Goal: Transaction & Acquisition: Book appointment/travel/reservation

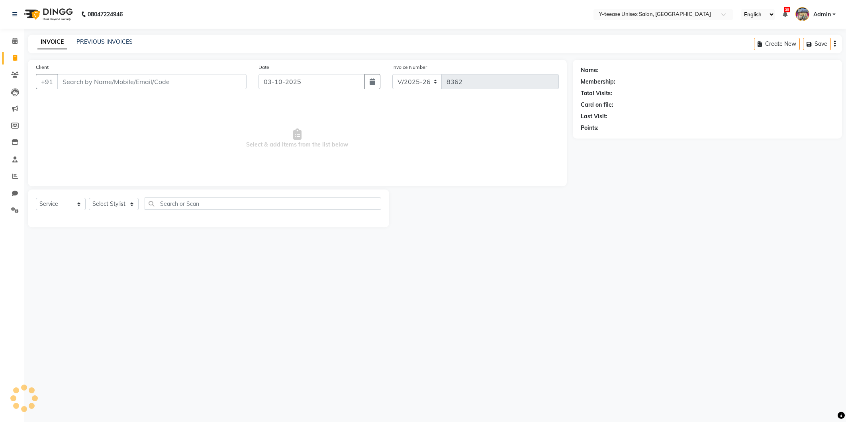
select select "4"
select select "service"
type input "9893469078"
click at [18, 45] on span at bounding box center [15, 41] width 14 height 9
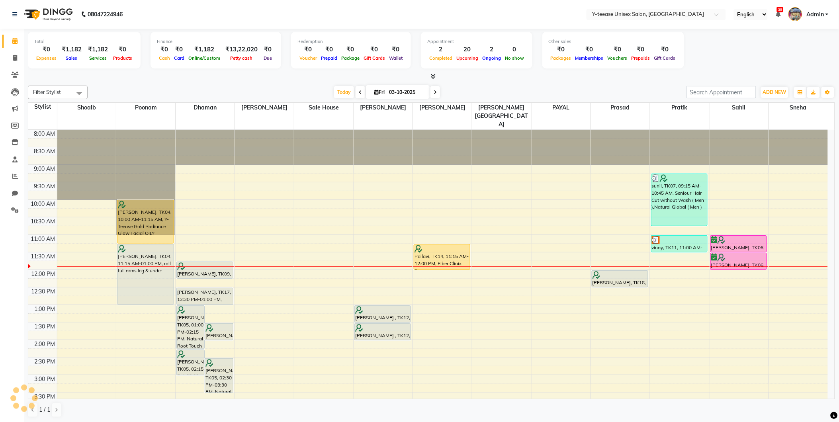
click at [433, 94] on span at bounding box center [435, 92] width 10 height 12
type input "04-10-2025"
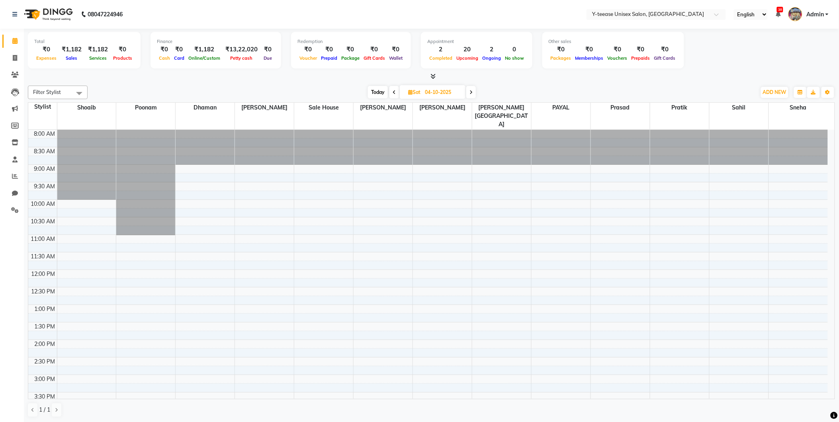
click at [438, 135] on div at bounding box center [442, 147] width 59 height 35
click at [454, 94] on input "04-10-2025" at bounding box center [442, 92] width 40 height 12
select select "10"
select select "2025"
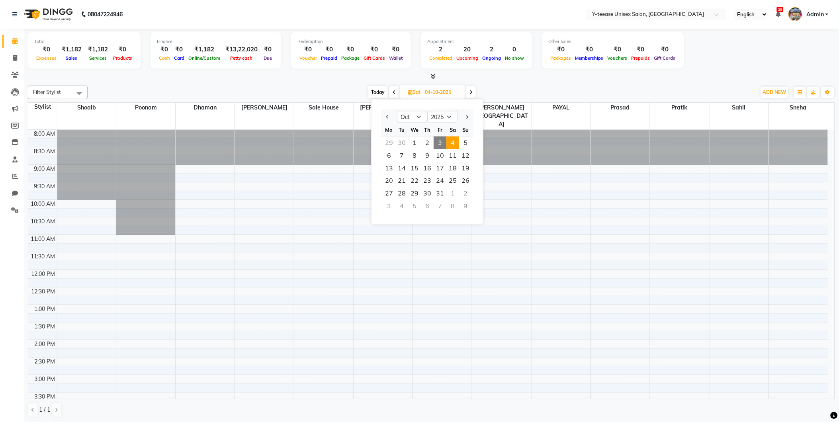
click at [503, 86] on div "[DATE] [DATE] Jan Feb Mar Apr May Jun [DATE] Aug Sep Oct Nov [DATE] 2016 2017 2…" at bounding box center [422, 92] width 661 height 12
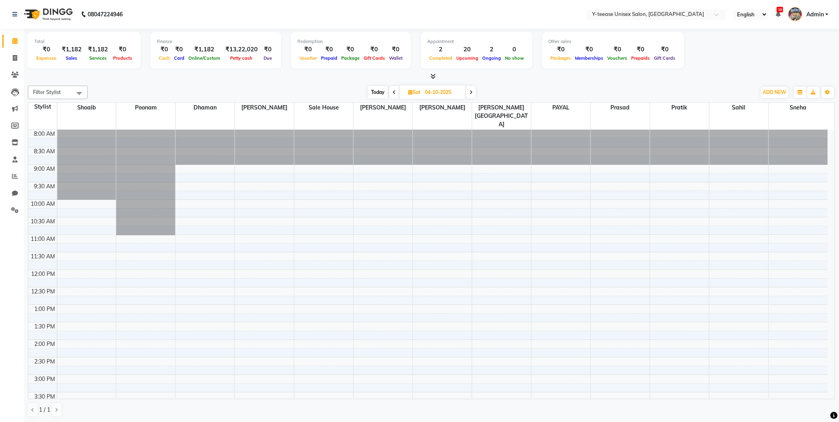
click at [375, 90] on span "Today" at bounding box center [378, 92] width 20 height 12
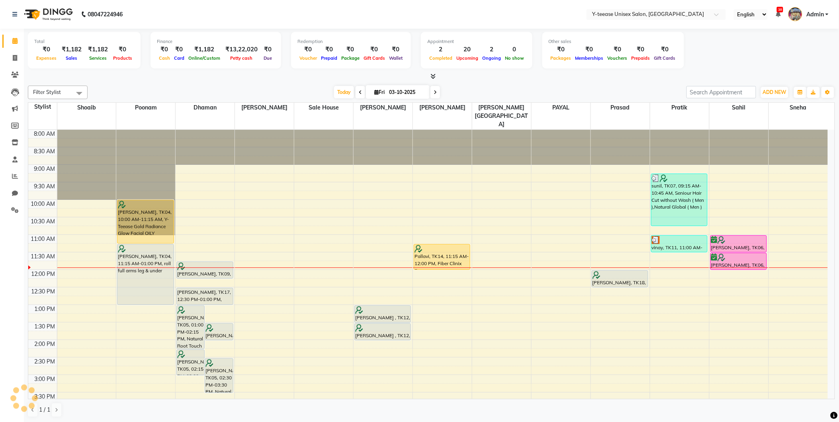
scroll to position [106, 0]
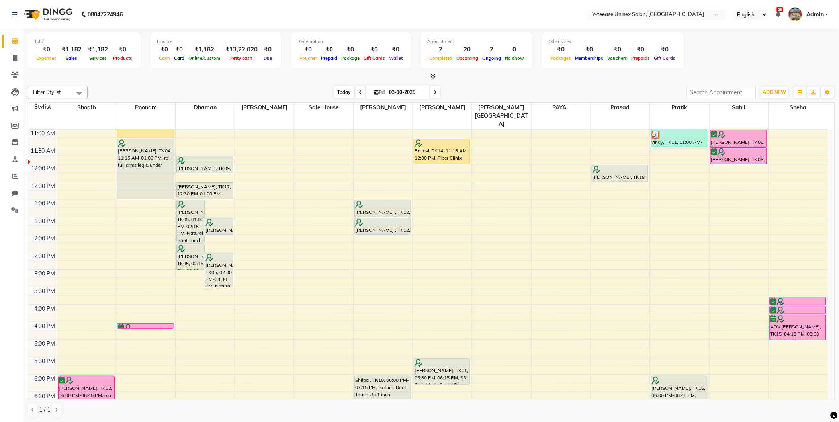
click at [334, 92] on span "Today" at bounding box center [344, 92] width 20 height 12
click at [344, 94] on span "Today" at bounding box center [344, 92] width 20 height 12
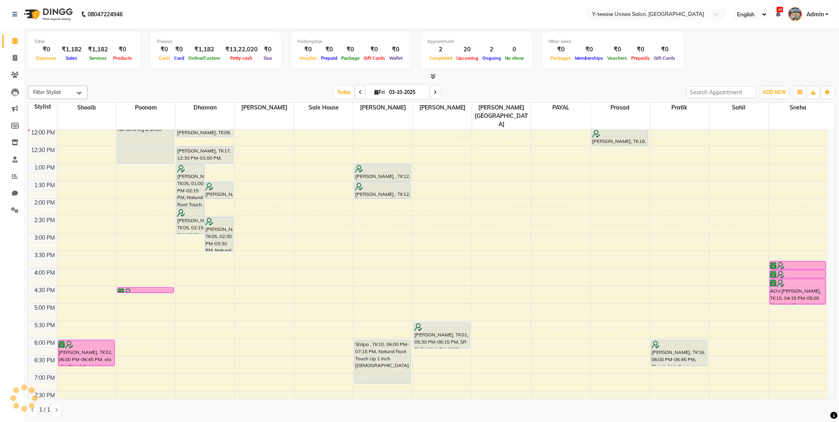
click at [431, 94] on span at bounding box center [435, 92] width 10 height 12
type input "04-10-2025"
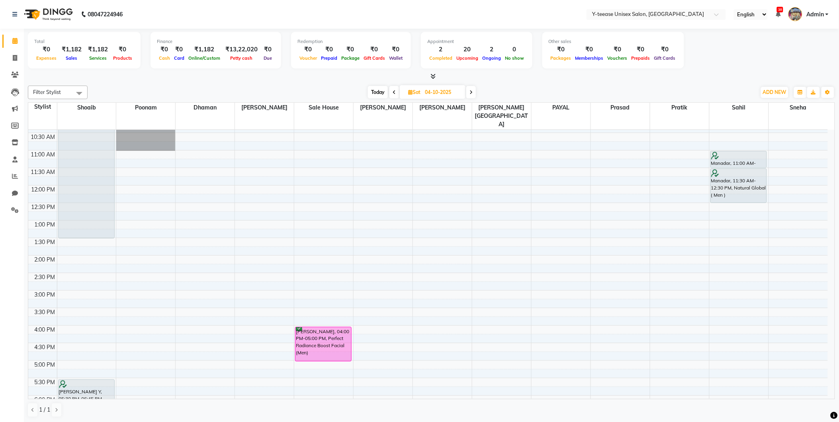
scroll to position [88, 0]
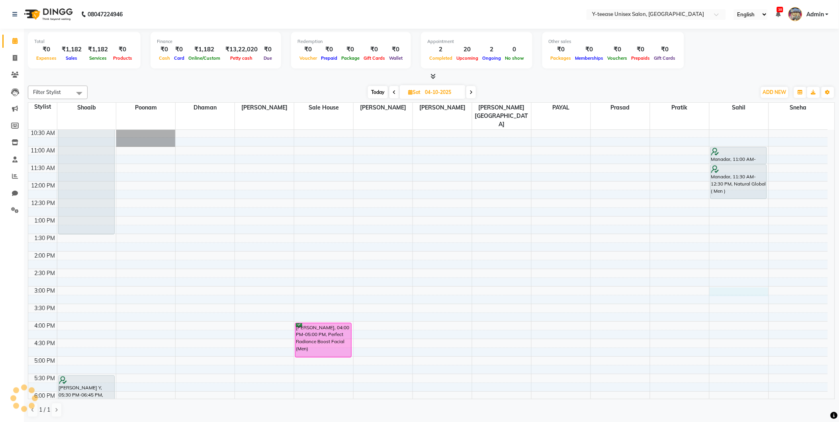
click at [725, 276] on div "8:00 AM 8:30 AM 9:00 AM 9:30 AM 10:00 AM 10:30 AM 11:00 AM 11:30 AM 12:00 PM 12…" at bounding box center [427, 303] width 799 height 525
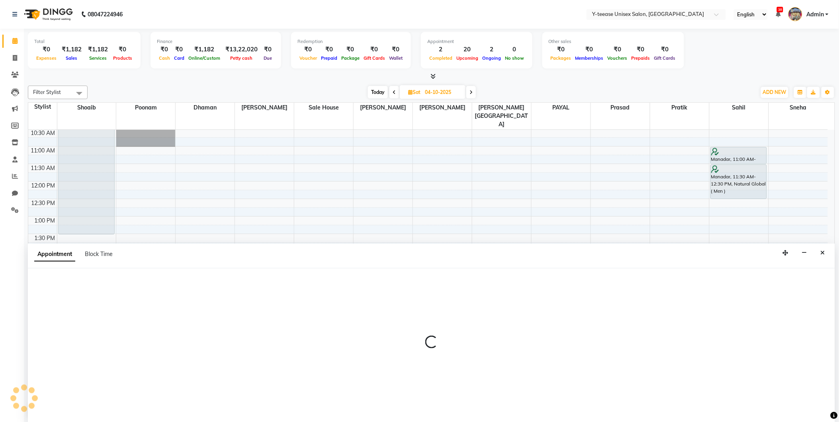
scroll to position [0, 0]
select select "88015"
select select "900"
select select "tentative"
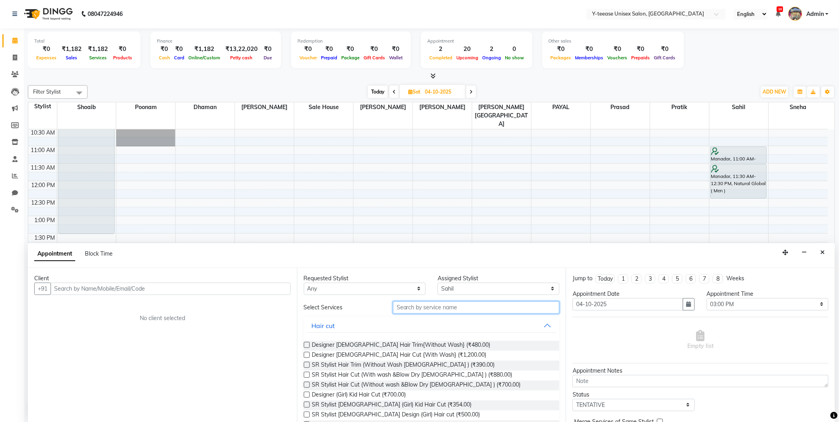
click at [418, 302] on input "text" at bounding box center [476, 307] width 166 height 12
click at [416, 313] on input "text" at bounding box center [476, 307] width 166 height 12
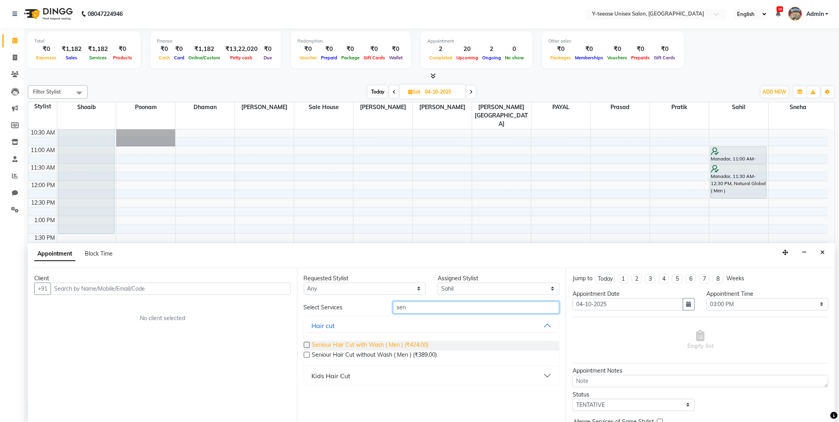
type input "sen"
click at [382, 344] on span "Seniour Hair Cut with Wash ( Men ) (₹424.00)" at bounding box center [370, 346] width 117 height 10
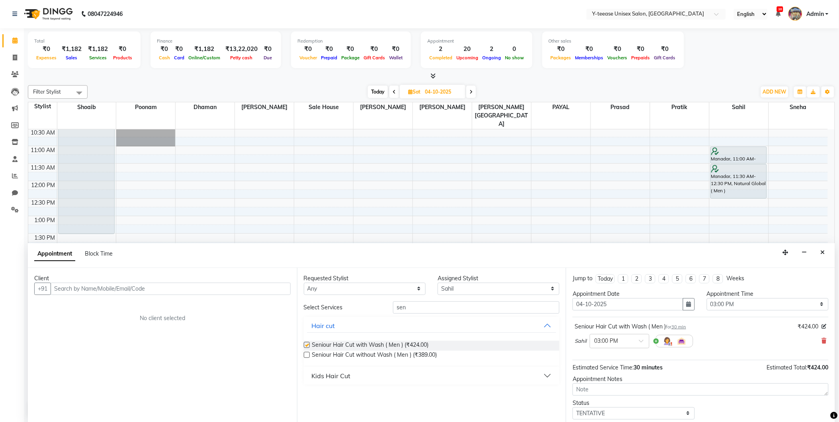
checkbox input "false"
click at [243, 283] on input "text" at bounding box center [171, 289] width 240 height 12
click at [241, 287] on input "text" at bounding box center [171, 289] width 240 height 12
type input "9"
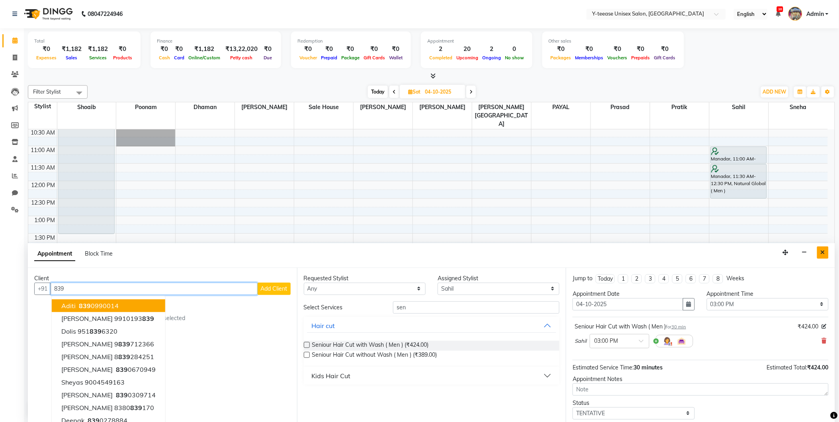
type input "839"
click at [825, 254] on icon "Close" at bounding box center [823, 253] width 4 height 6
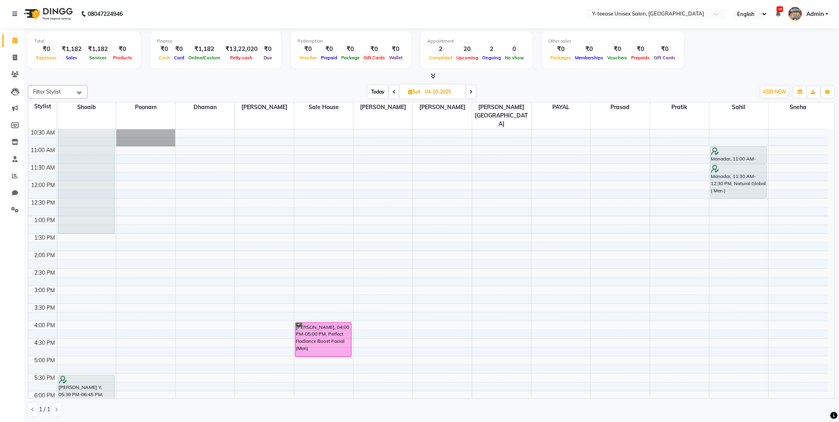
click at [385, 92] on span "Today" at bounding box center [378, 92] width 20 height 12
type input "03-10-2025"
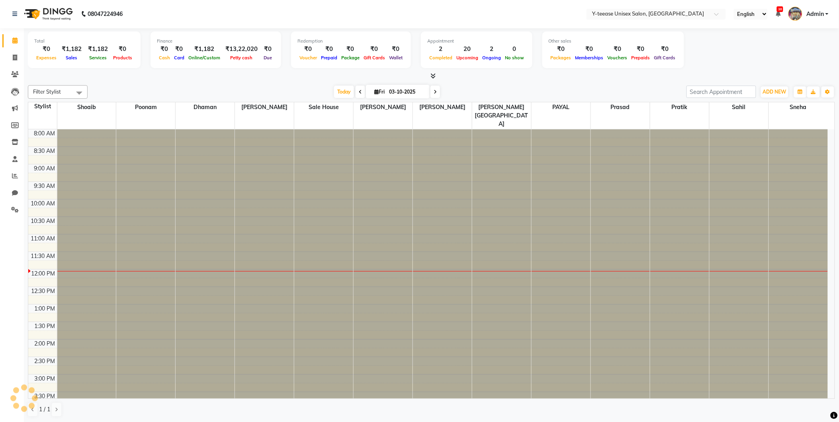
scroll to position [141, 0]
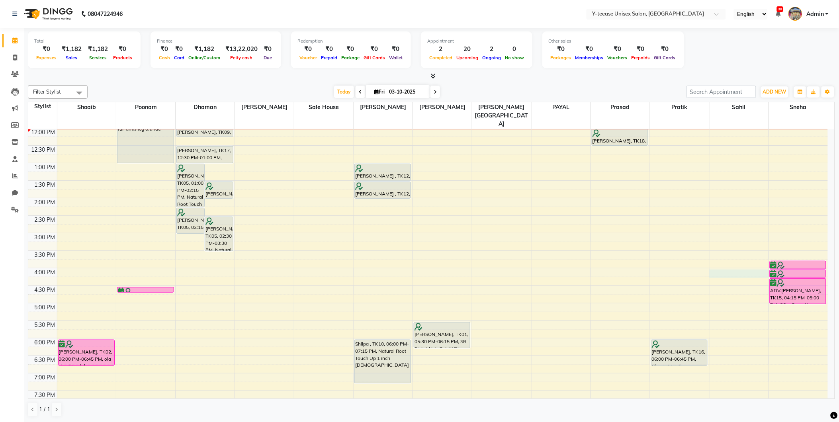
click at [751, 254] on div "8:00 AM 8:30 AM 9:00 AM 9:30 AM 10:00 AM 10:30 AM 11:00 AM 11:30 AM 12:00 PM 12…" at bounding box center [427, 250] width 799 height 525
select select "88015"
select select "960"
select select "tentative"
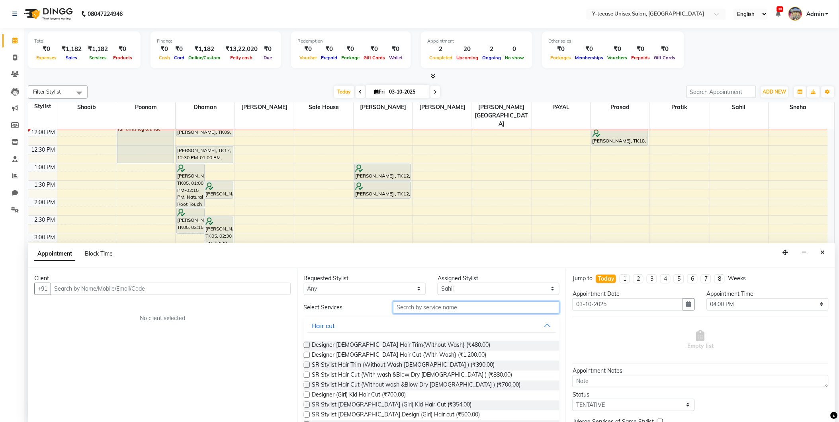
click at [432, 304] on input "text" at bounding box center [476, 307] width 166 height 12
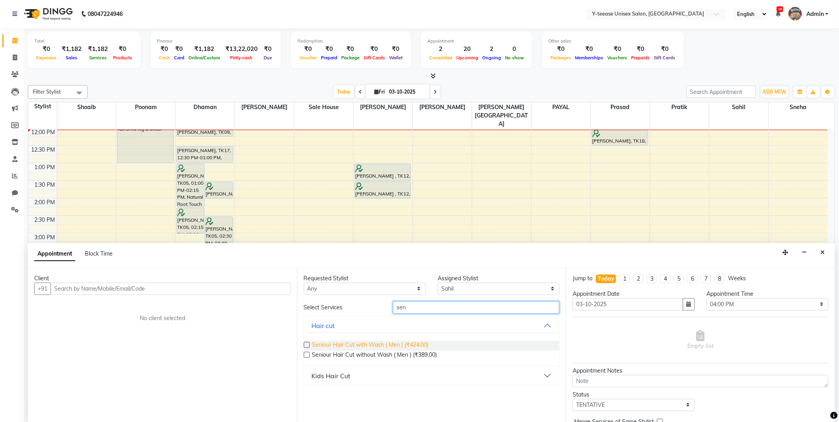
type input "sen"
drag, startPoint x: 417, startPoint y: 341, endPoint x: 365, endPoint y: 328, distance: 54.0
click at [417, 341] on span "Seniour Hair Cut with Wash ( Men ) (₹424.00)" at bounding box center [370, 346] width 117 height 10
checkbox input "false"
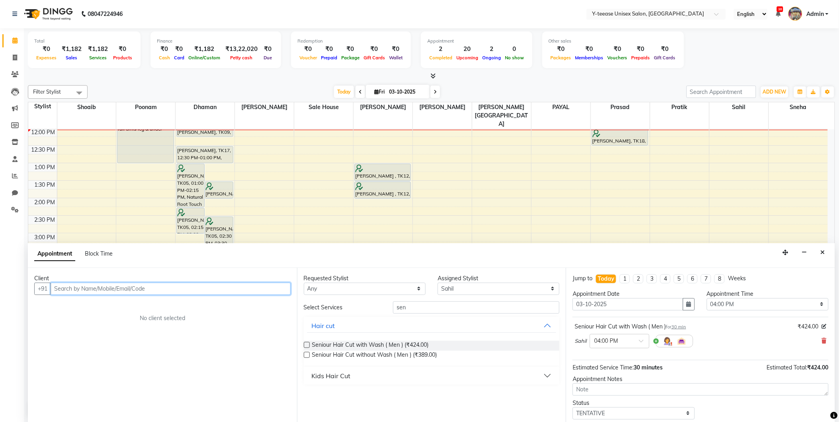
click at [276, 291] on input "text" at bounding box center [171, 289] width 240 height 12
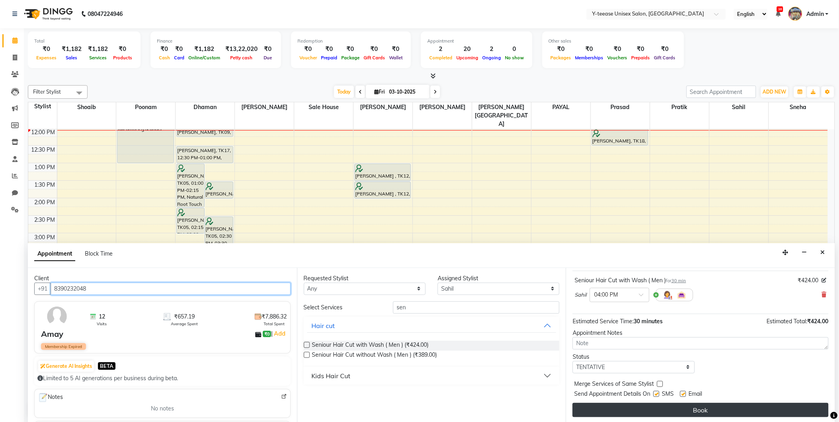
scroll to position [47, 0]
type input "8390232048"
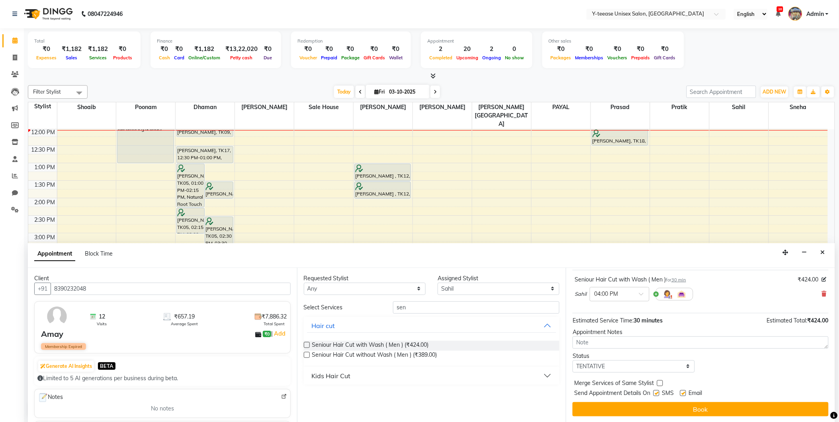
click at [666, 407] on button "Book" at bounding box center [701, 409] width 256 height 14
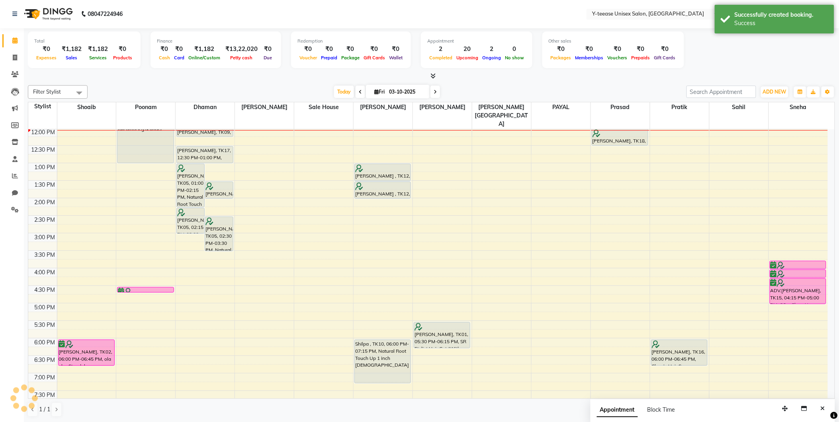
scroll to position [0, 0]
click at [770, 26] on div "Success" at bounding box center [782, 23] width 94 height 8
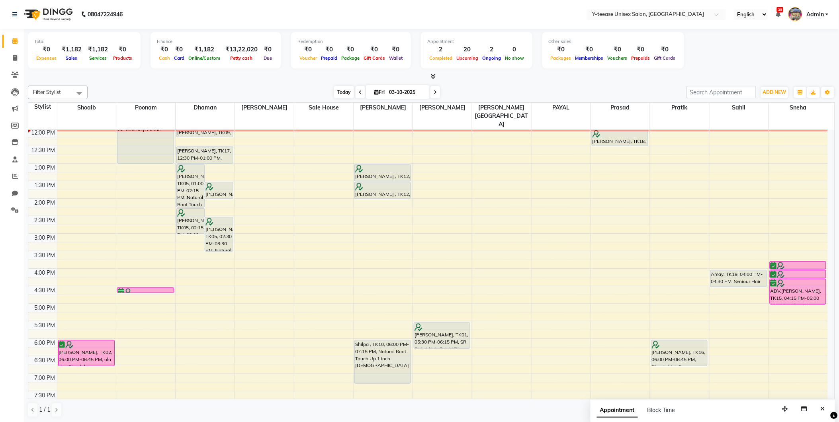
click at [343, 95] on span "Today" at bounding box center [344, 92] width 20 height 12
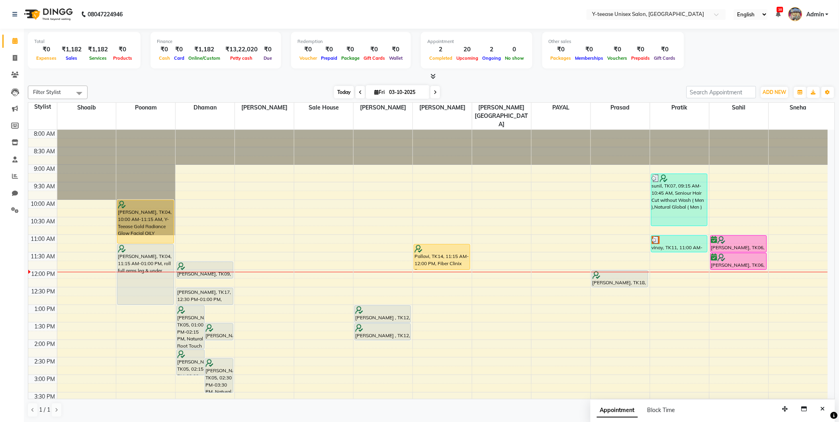
click at [340, 94] on span "Today" at bounding box center [344, 92] width 20 height 12
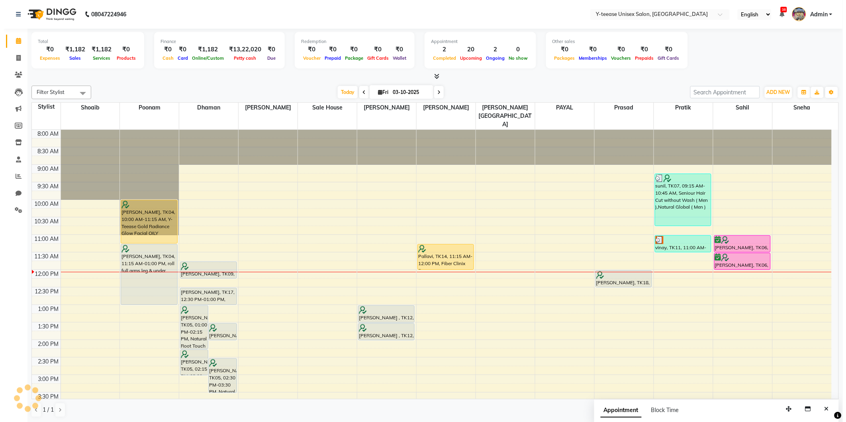
scroll to position [141, 0]
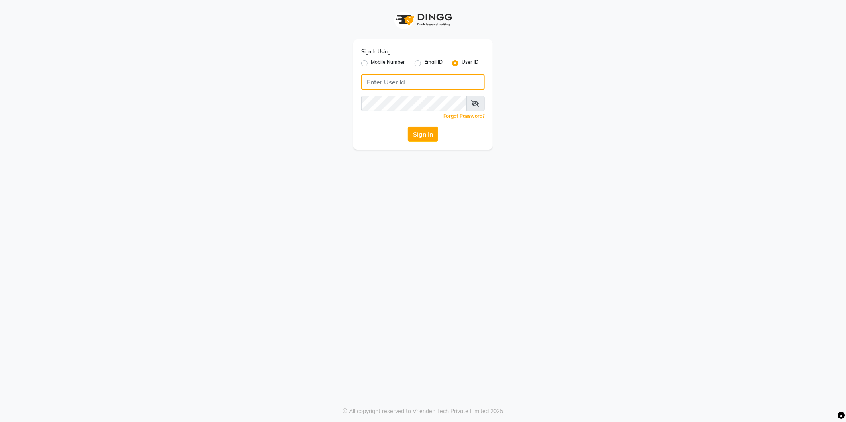
type input "8999679795"
